Goal: Task Accomplishment & Management: Complete application form

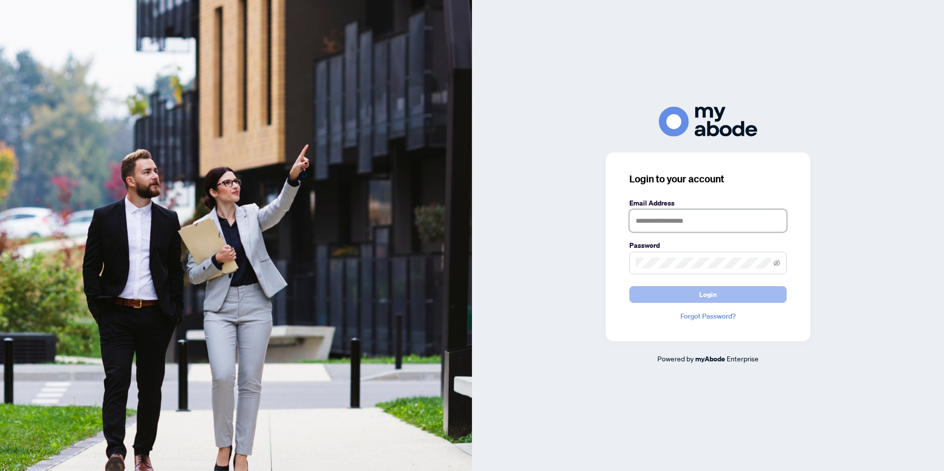
type input "**********"
click at [676, 289] on button "Login" at bounding box center [707, 294] width 157 height 17
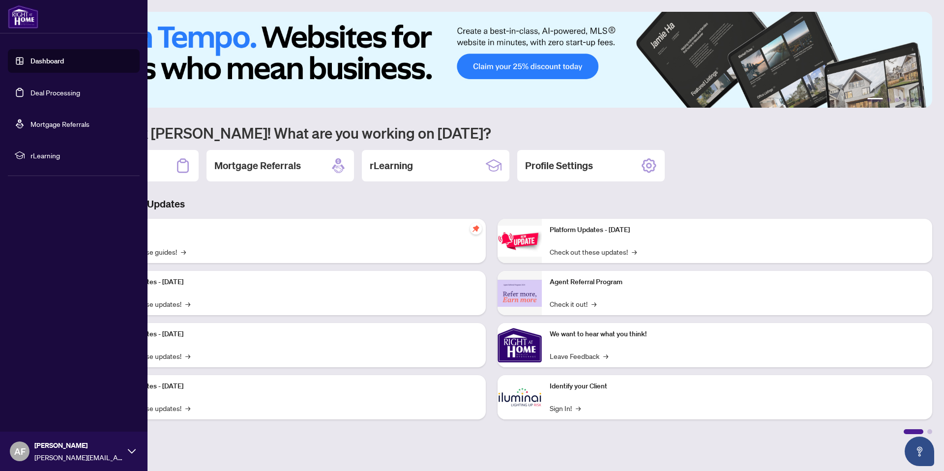
click at [70, 89] on link "Deal Processing" at bounding box center [55, 92] width 50 height 9
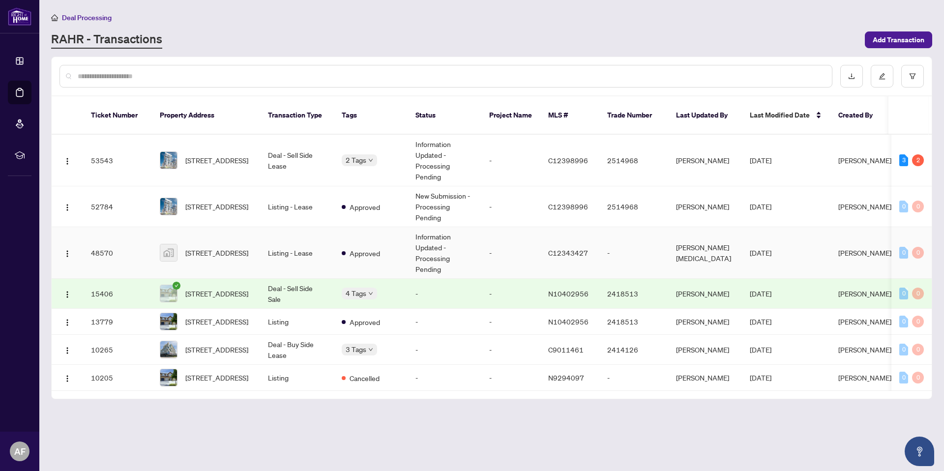
click at [218, 247] on span "[STREET_ADDRESS]" at bounding box center [216, 252] width 63 height 11
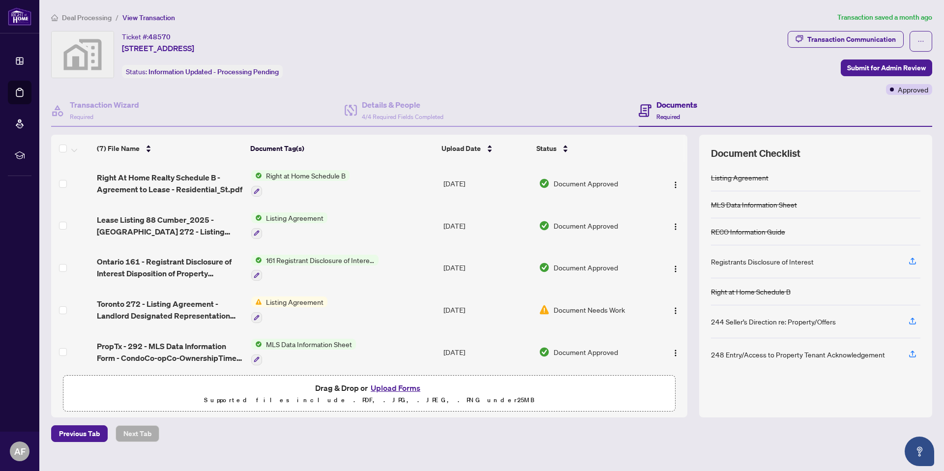
click at [403, 387] on button "Upload Forms" at bounding box center [396, 388] width 56 height 13
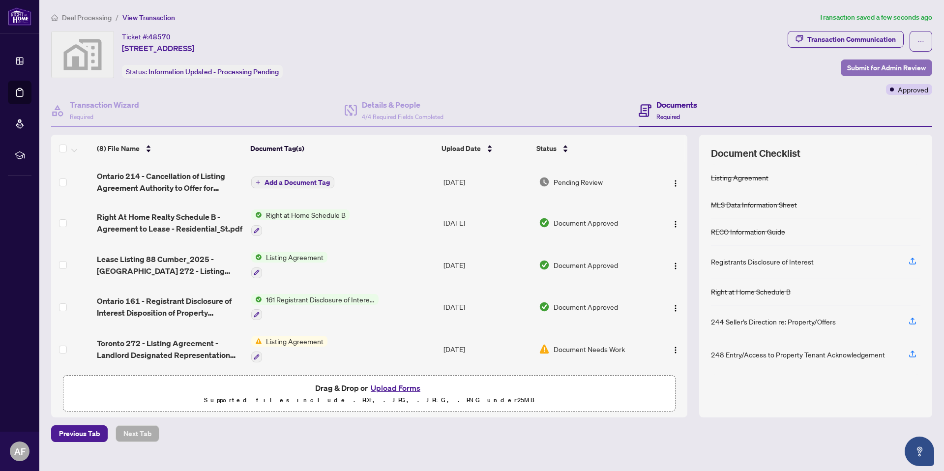
click at [857, 68] on span "Submit for Admin Review" at bounding box center [886, 68] width 79 height 16
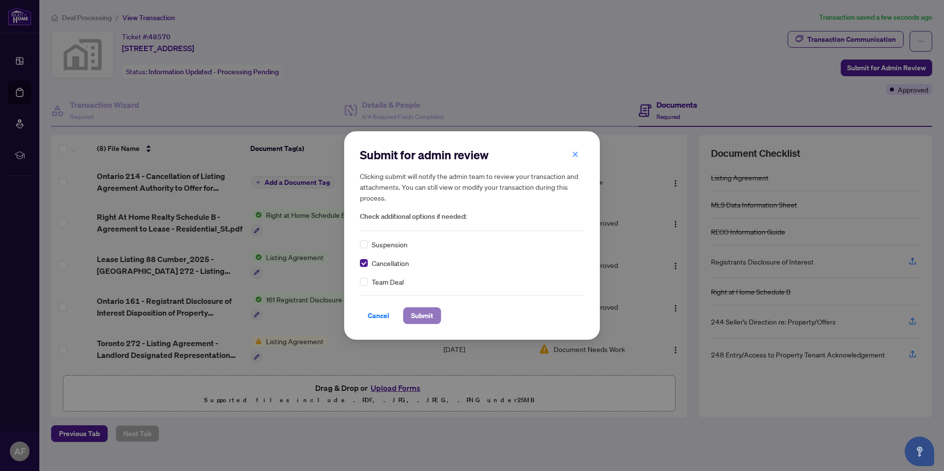
click at [424, 316] on span "Submit" at bounding box center [422, 316] width 22 height 16
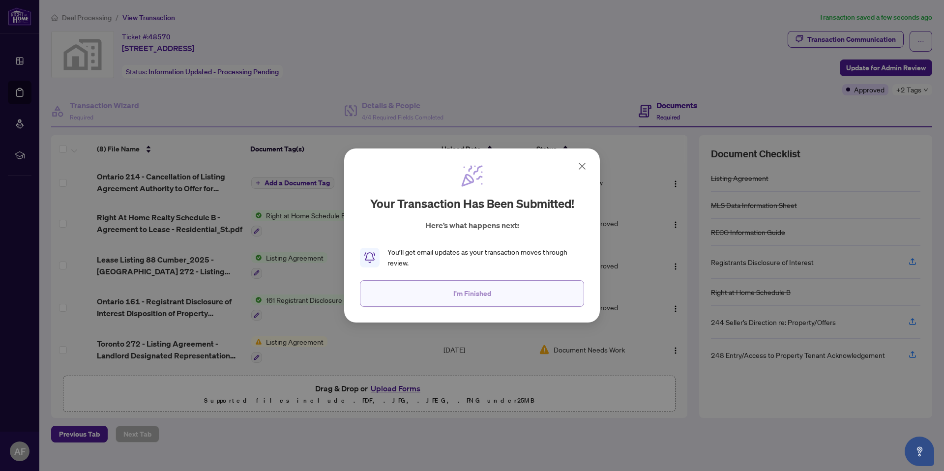
click at [486, 292] on span "I'm Finished" at bounding box center [472, 294] width 38 height 16
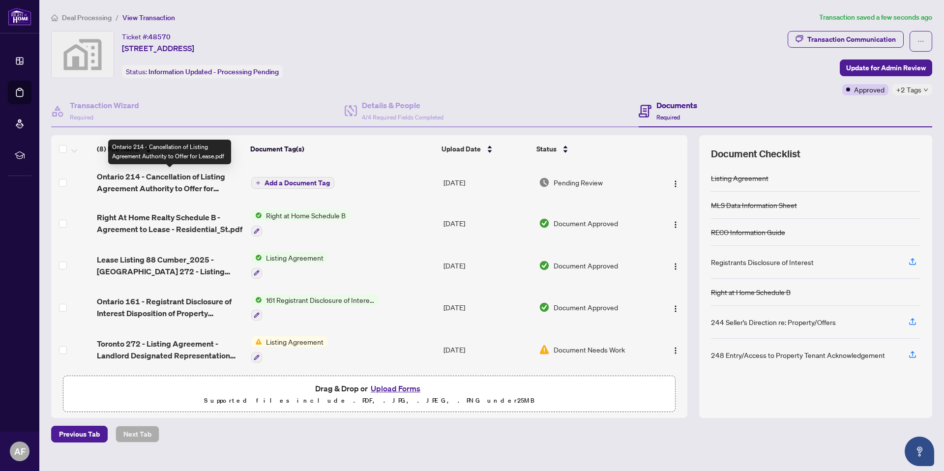
click at [173, 176] on span "Ontario 214 - Cancellation of Listing Agreement Authority to Offer for Lease.pdf" at bounding box center [170, 183] width 146 height 24
